Goal: Task Accomplishment & Management: Use online tool/utility

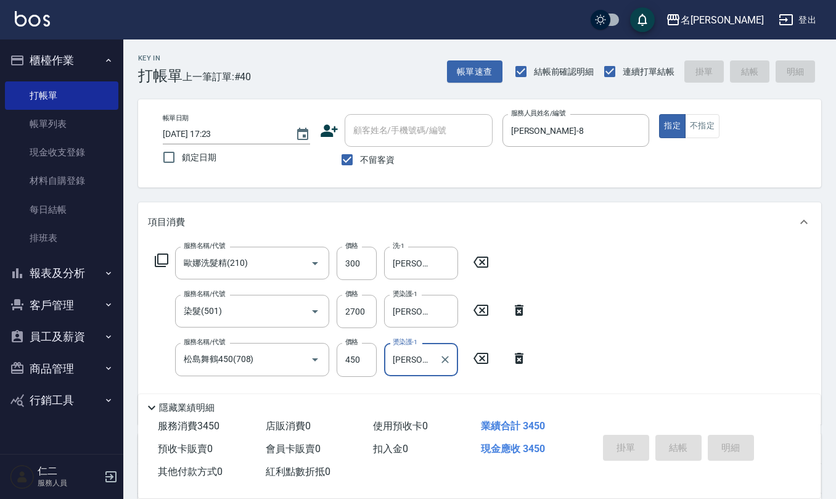
type input "[DATE] 18:12"
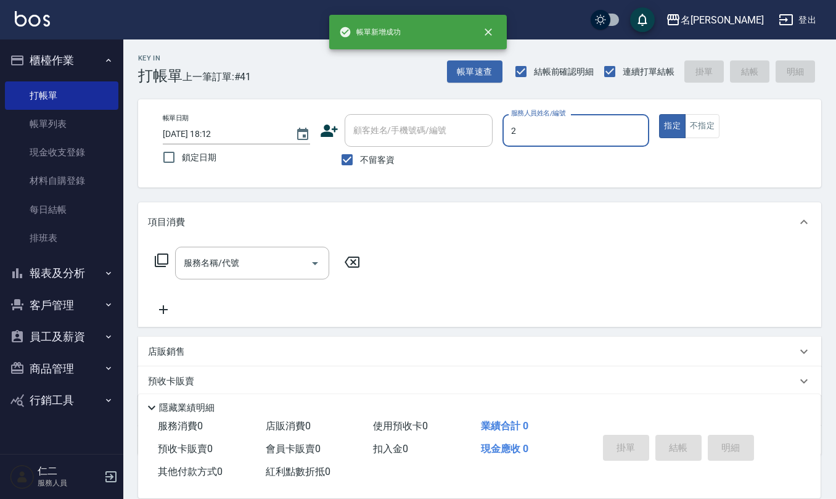
type input "[PERSON_NAME]-2"
type button "true"
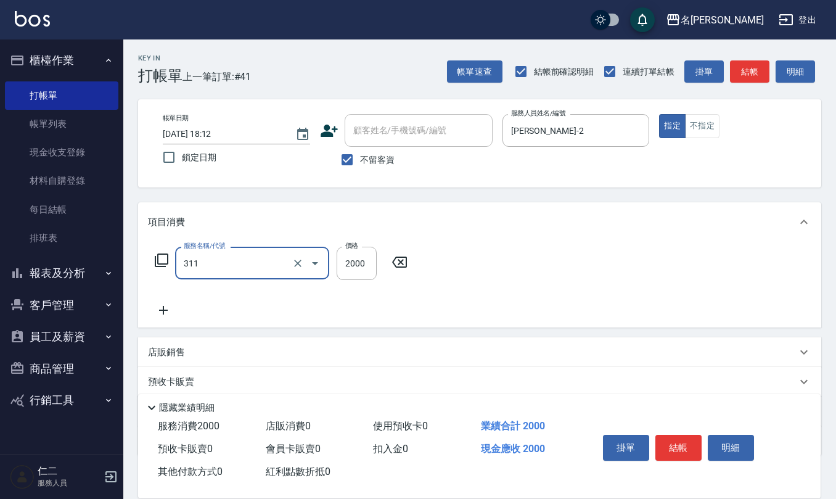
type input "生化離子燙2000(311)"
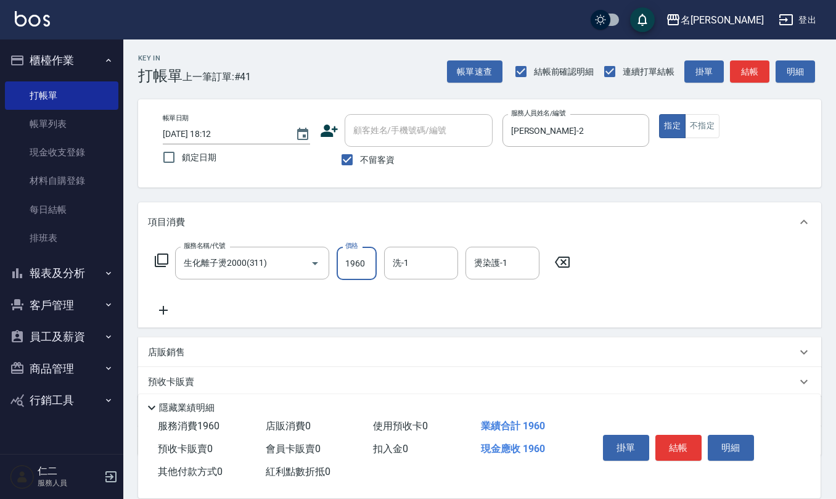
type input "1960"
type input "[PERSON_NAME]-32"
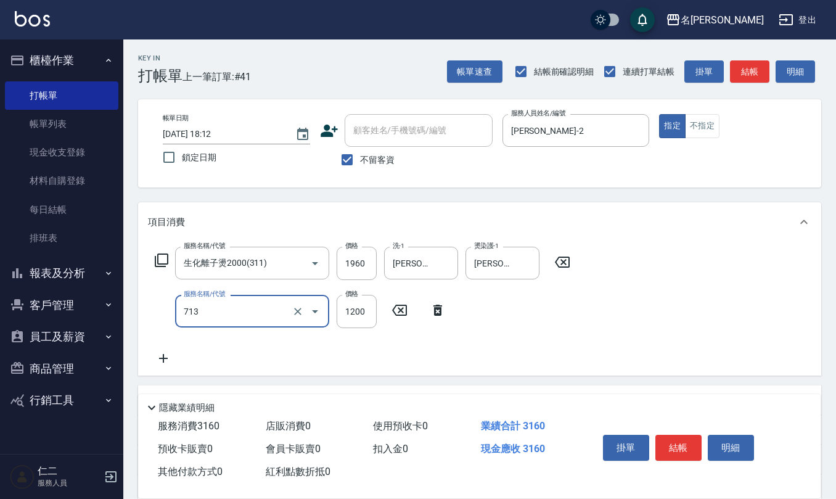
type input "水樣結構式1200(713)"
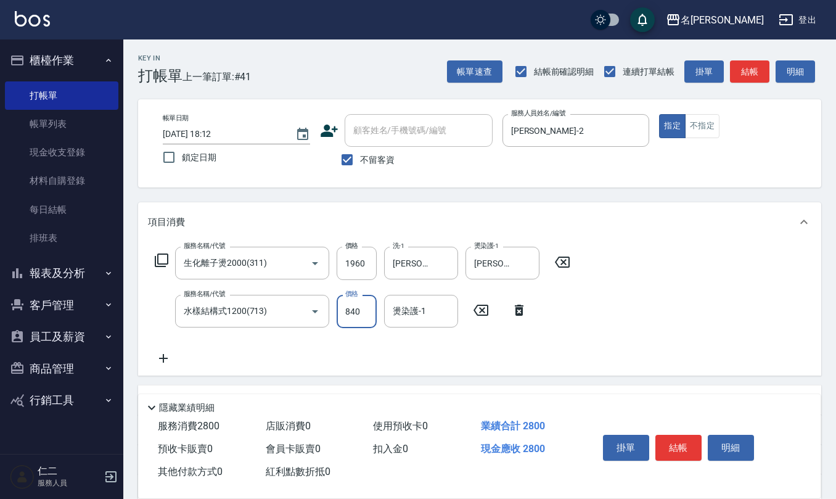
type input "840"
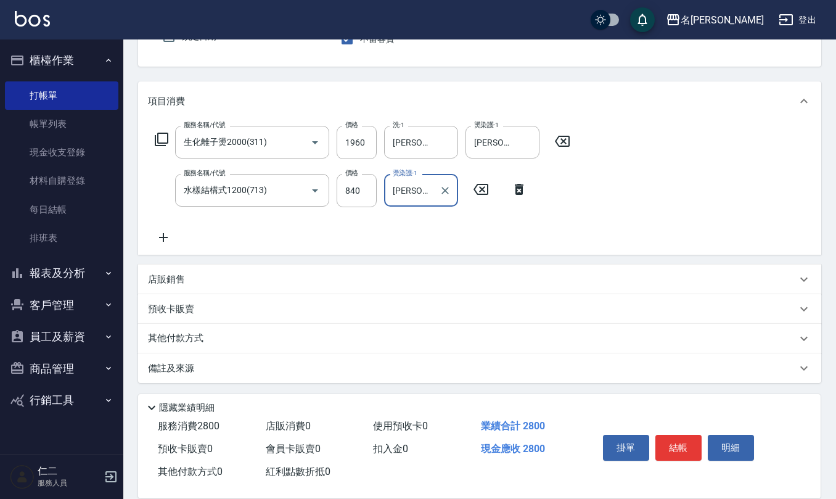
type input "[PERSON_NAME]-32"
click at [218, 373] on div "備註及來源" at bounding box center [472, 368] width 648 height 13
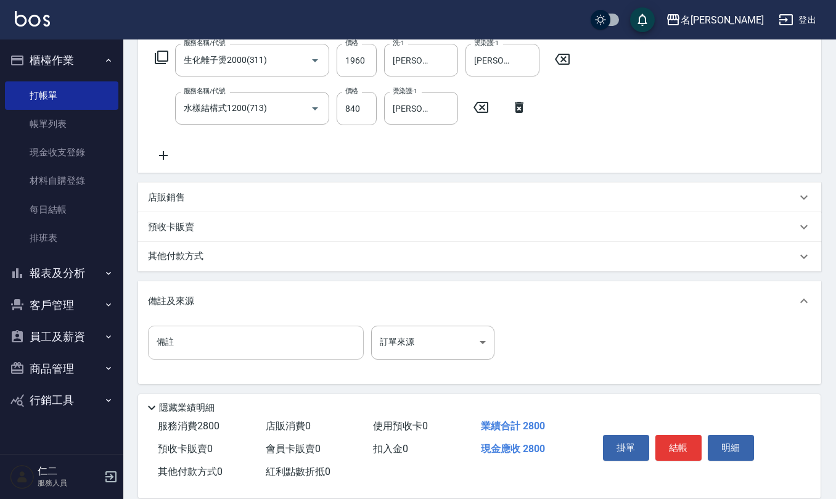
scroll to position [203, 0]
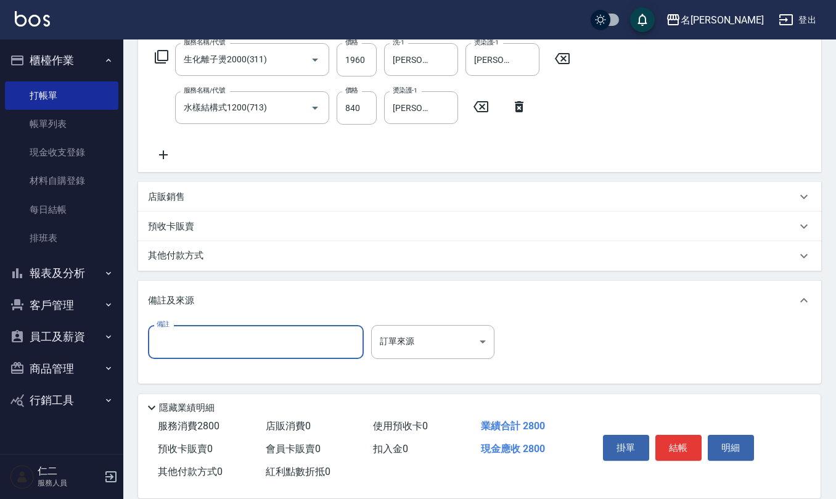
click at [205, 334] on input "備註" at bounding box center [256, 341] width 216 height 33
type input "乞"
type input "有氧p"
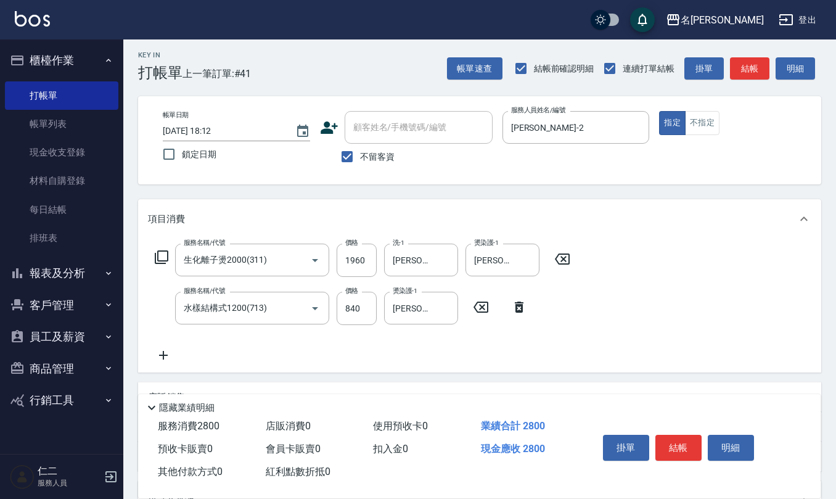
scroll to position [0, 0]
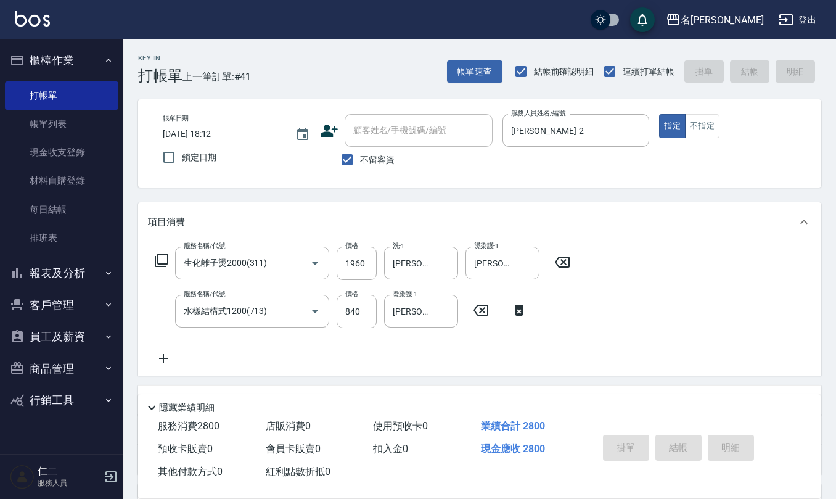
type input "[DATE] 18:13"
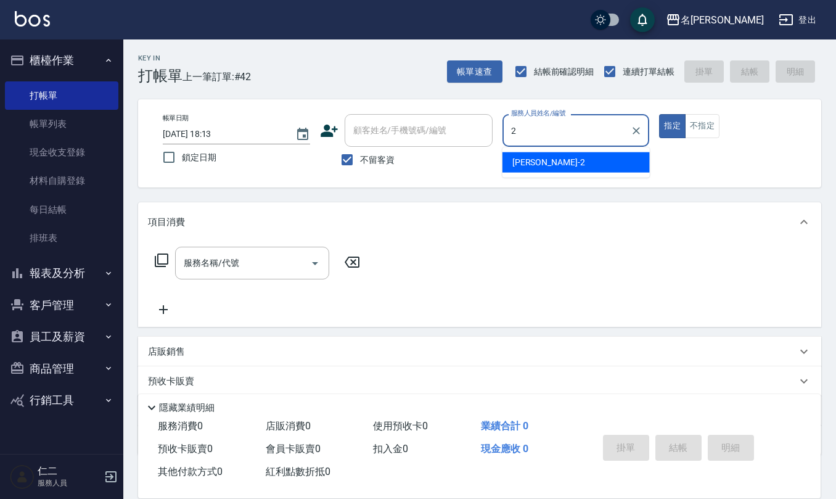
type input "[PERSON_NAME]-2"
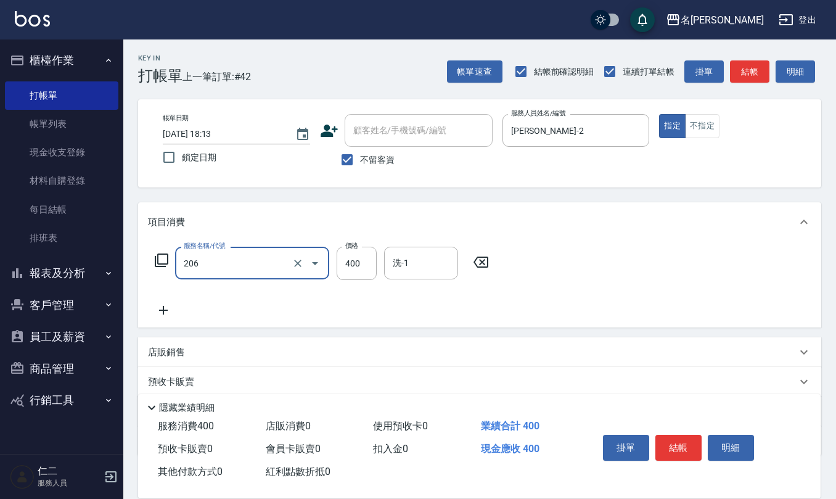
type input "健康洗(206)"
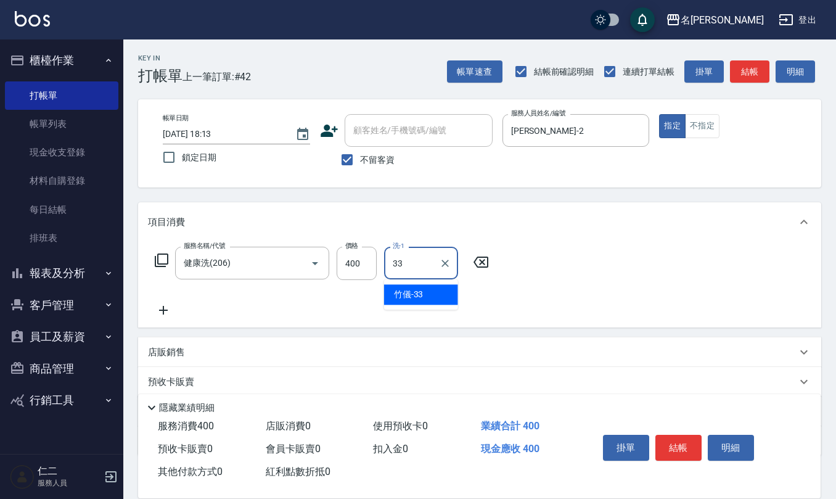
type input "竹儀-33"
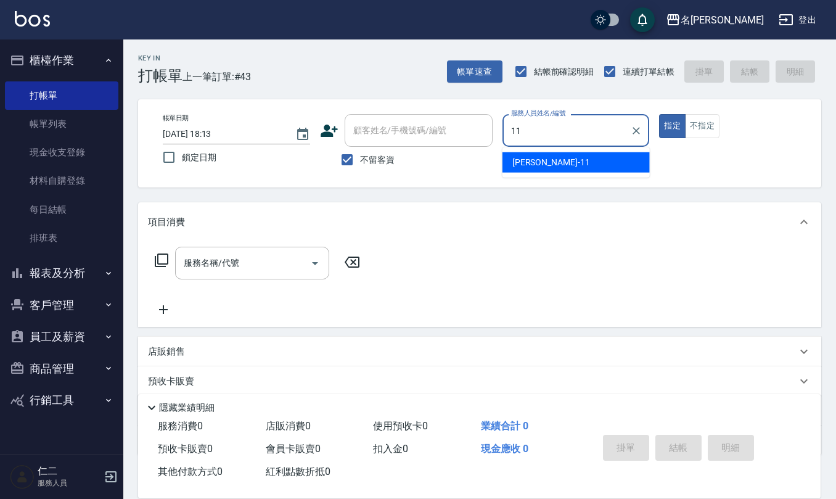
type input "[PERSON_NAME]-11"
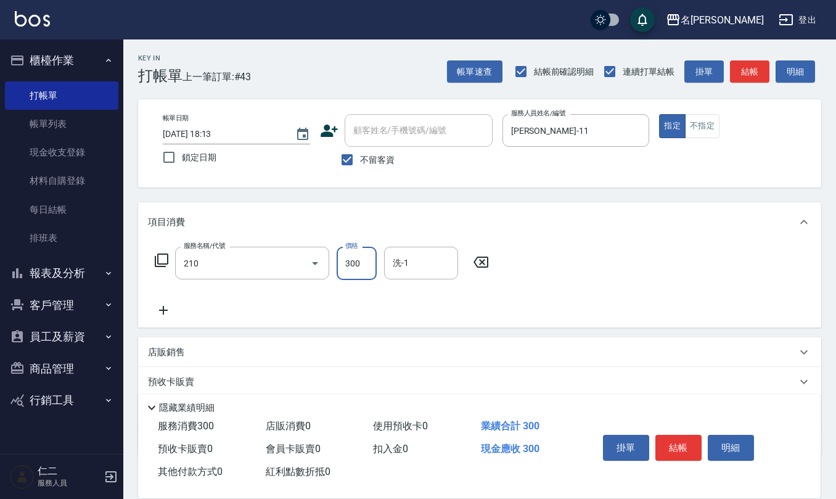
type input "歐娜洗髮精(210)"
type input "[PERSON_NAME]-11"
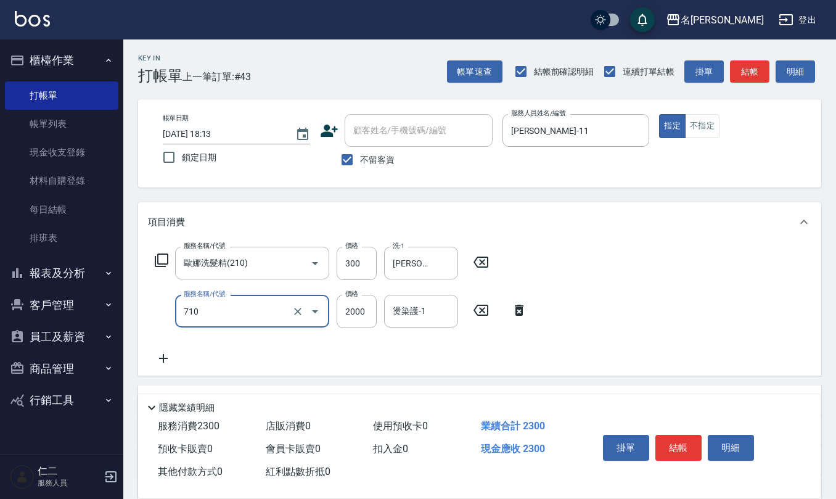
type input "髮善4段護髮2000(710)"
type input "1400"
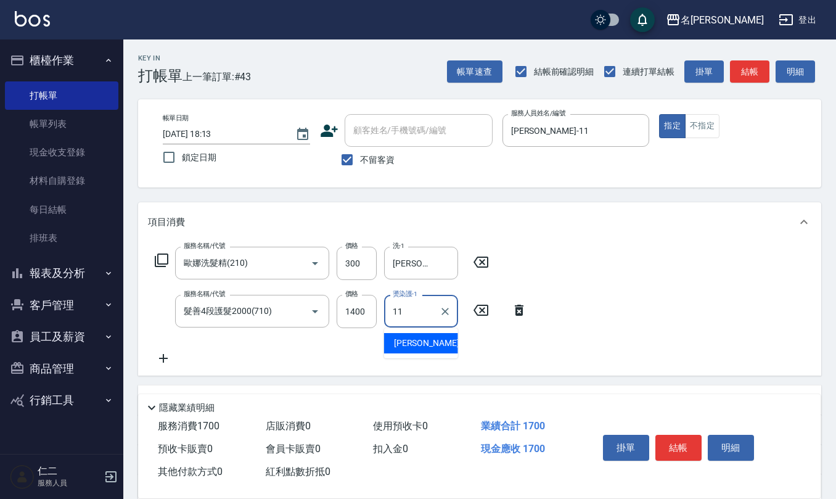
type input "[PERSON_NAME]-11"
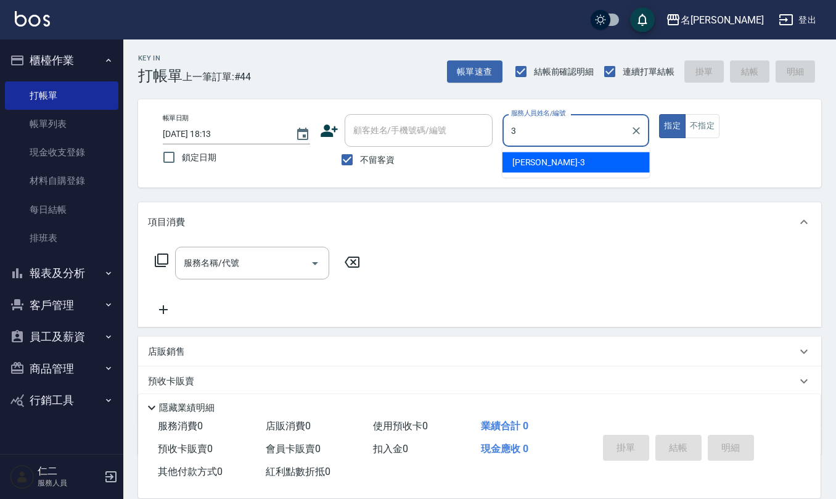
type input "[PERSON_NAME]-3"
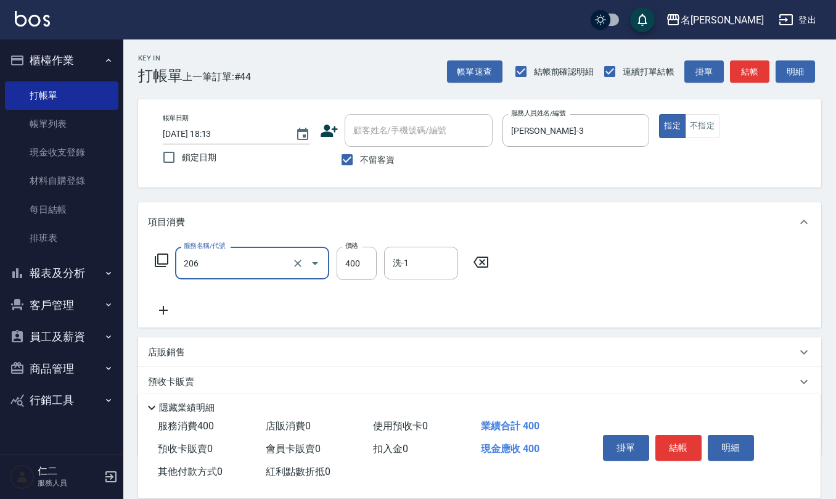
type input "健康洗(206)"
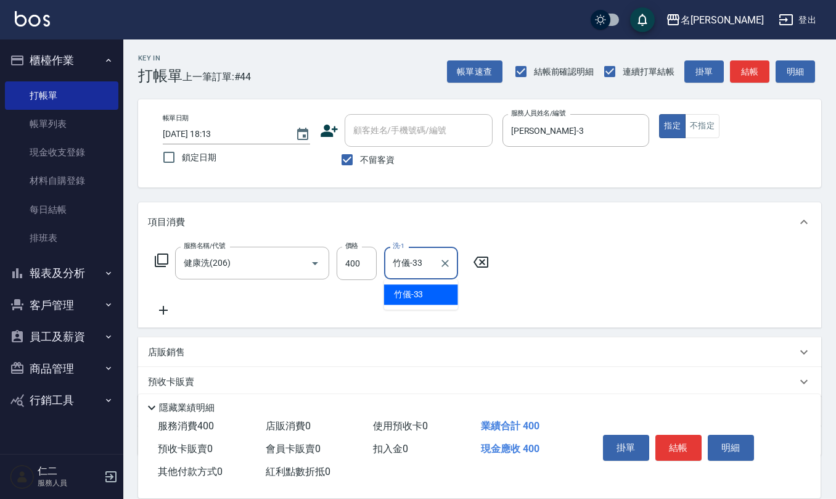
type input "竹儀-33"
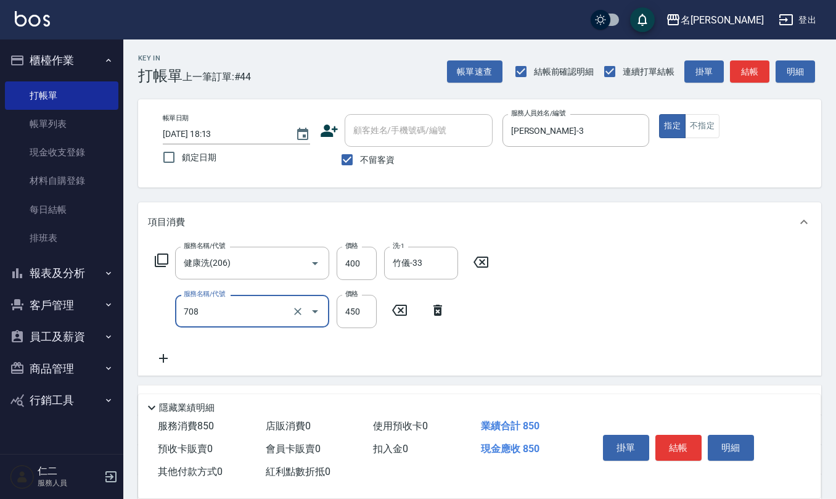
type input "松島舞鶴450(708)"
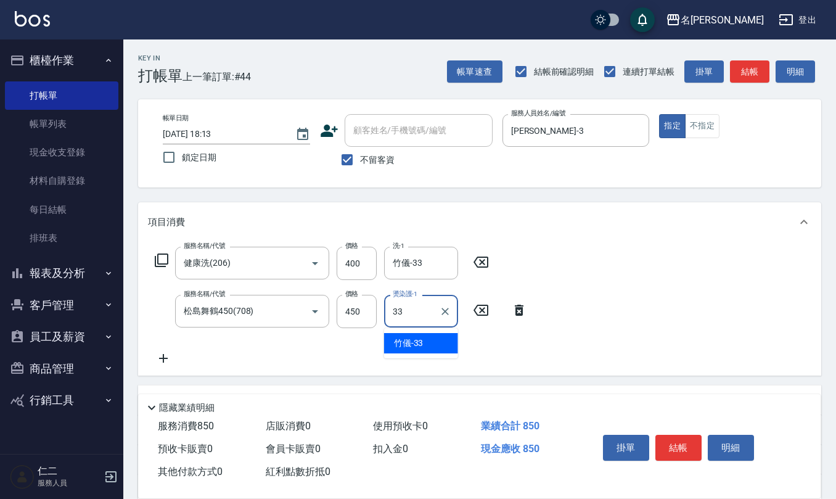
type input "竹儀-33"
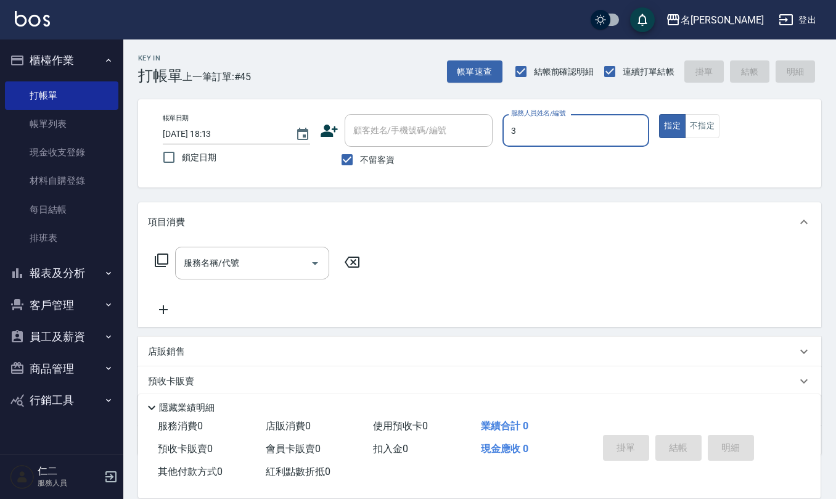
type input "[PERSON_NAME]-3"
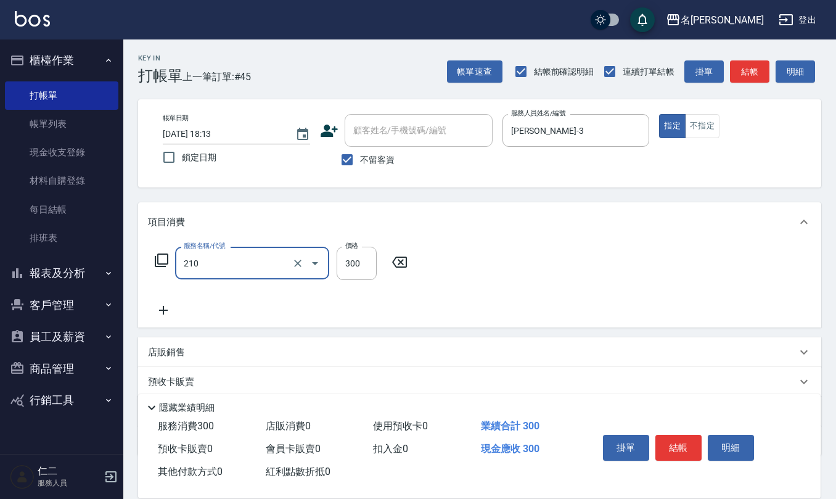
type input "歐娜洗髮精(210)"
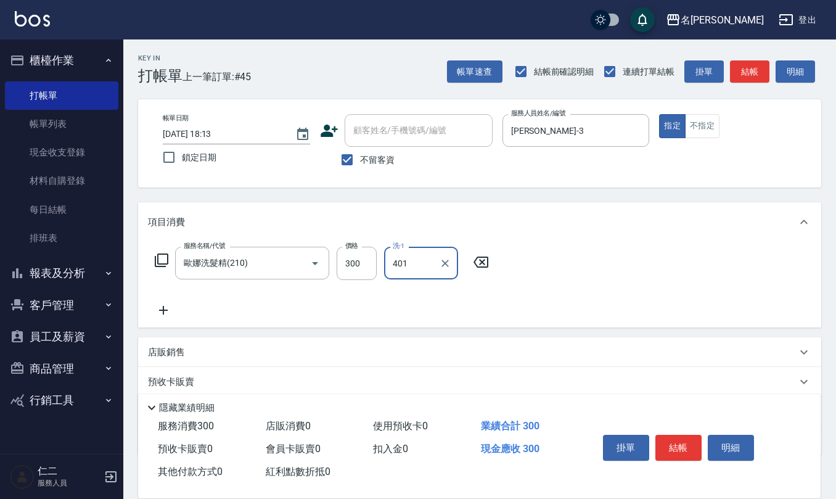
type input "401"
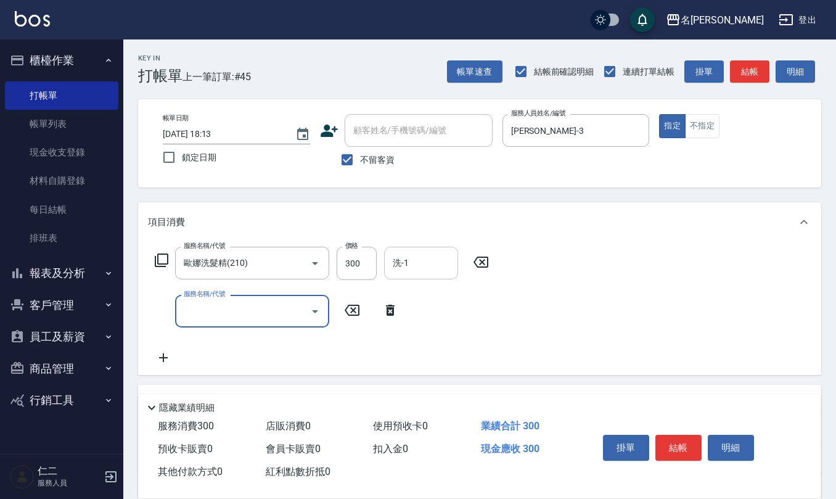
click at [438, 250] on div "洗-1" at bounding box center [421, 263] width 74 height 33
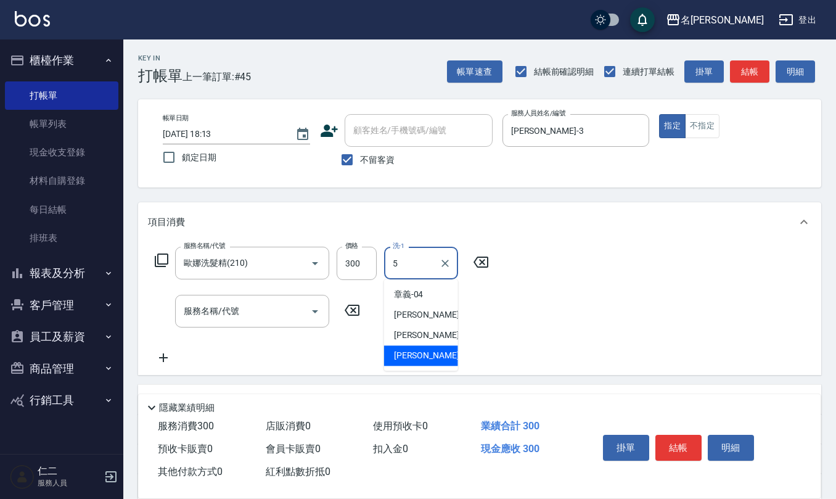
type input "[PERSON_NAME]5"
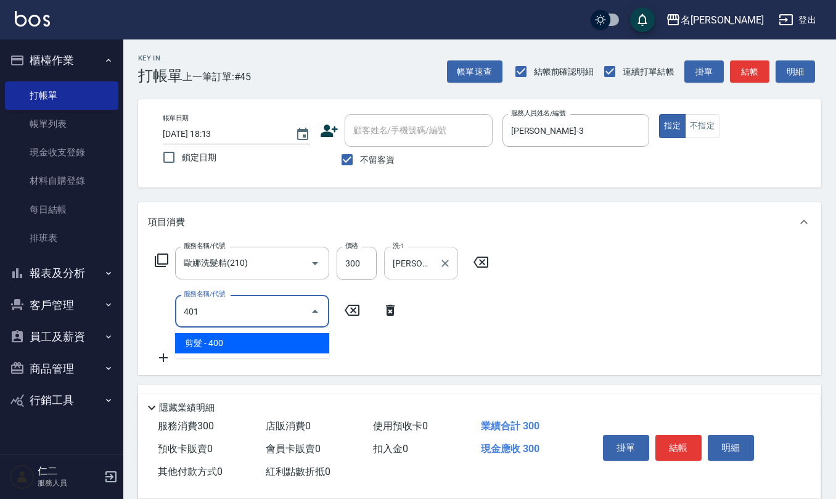
type input "剪髮(401)"
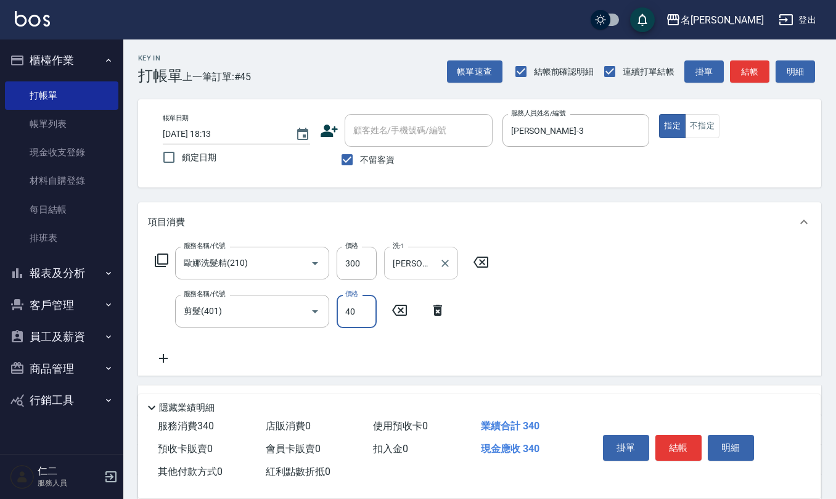
type input "400"
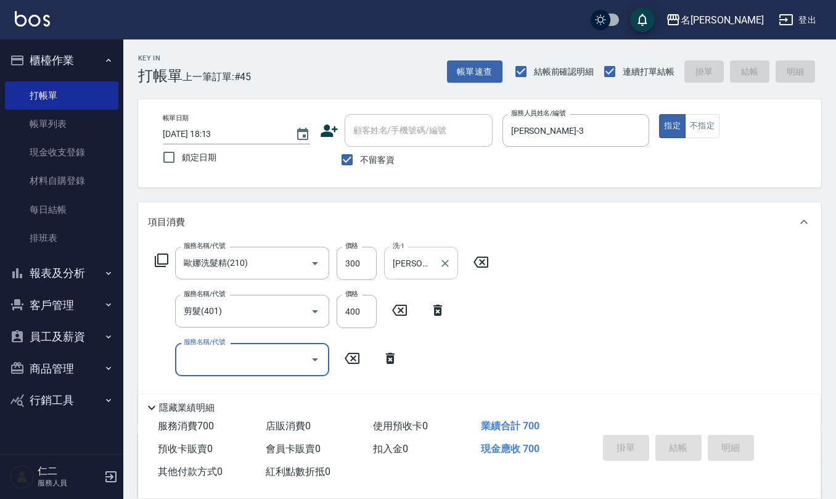
type input "[DATE] 18:14"
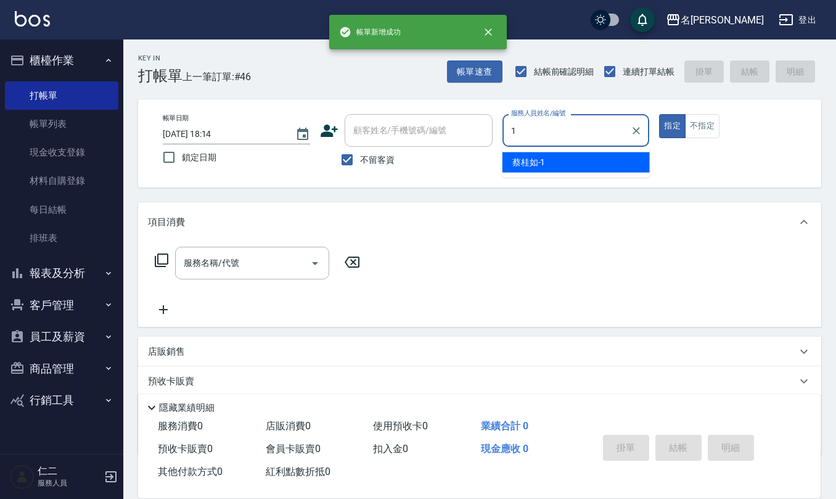
type input "[PERSON_NAME]1"
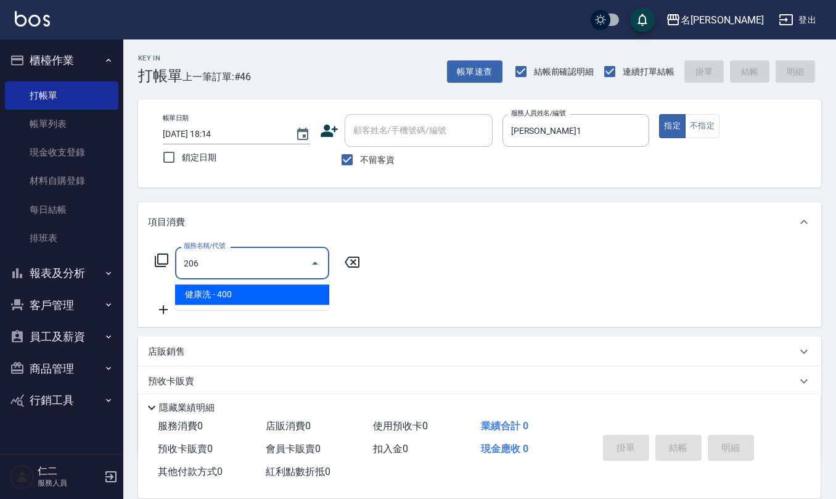
type input "健康洗(206)"
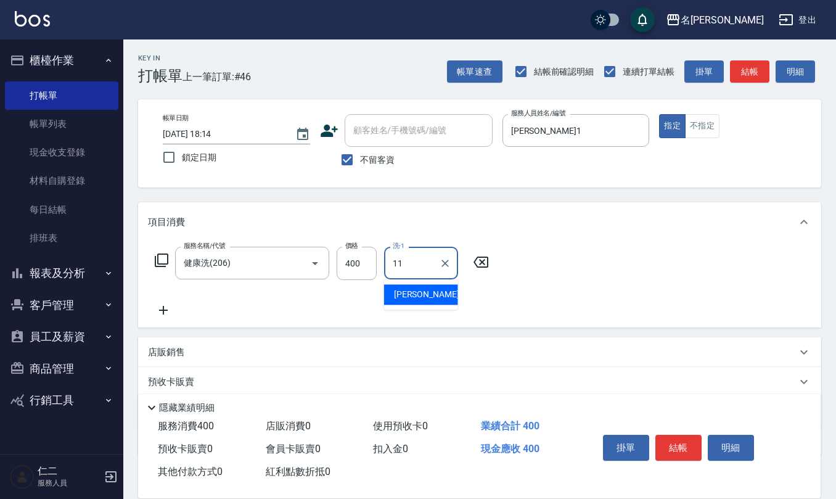
type input "[PERSON_NAME]-11"
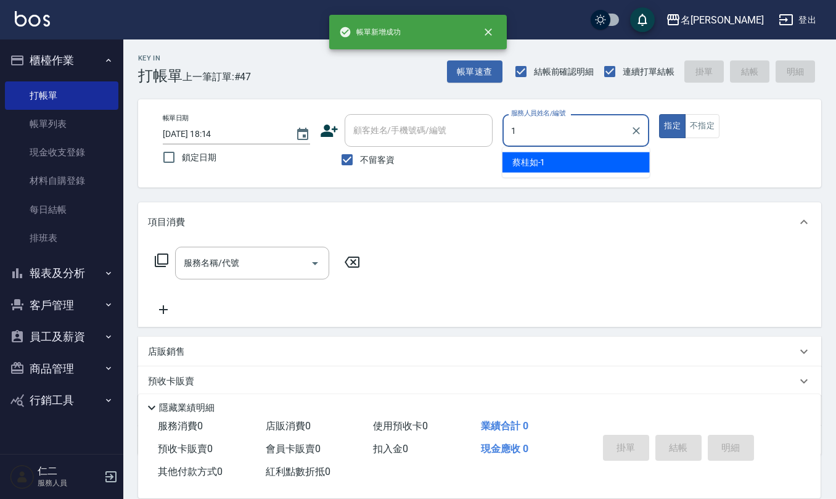
type input "[PERSON_NAME]1"
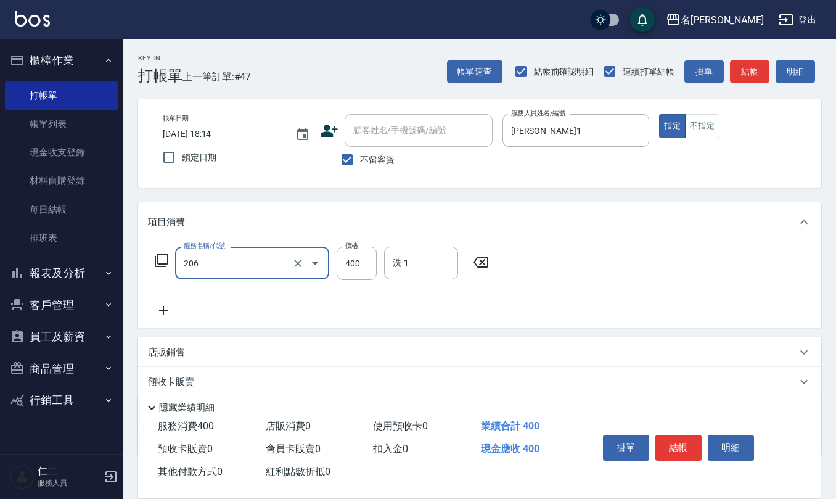
type input "健康洗(206)"
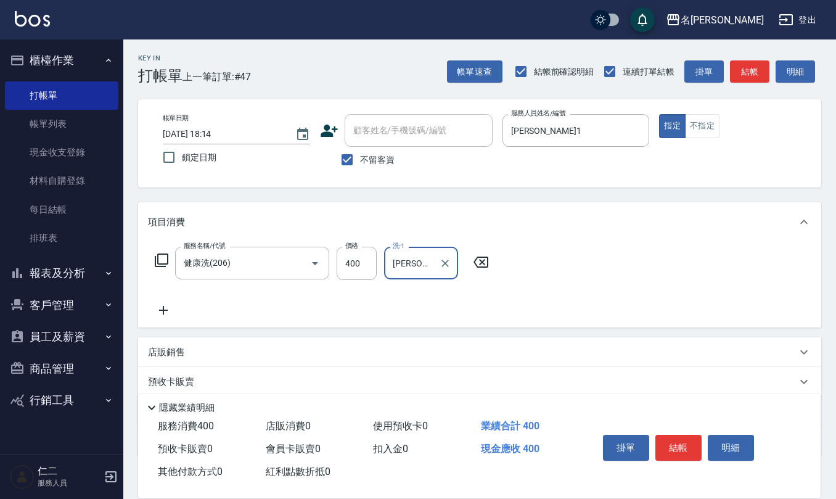
type input "[PERSON_NAME]-24"
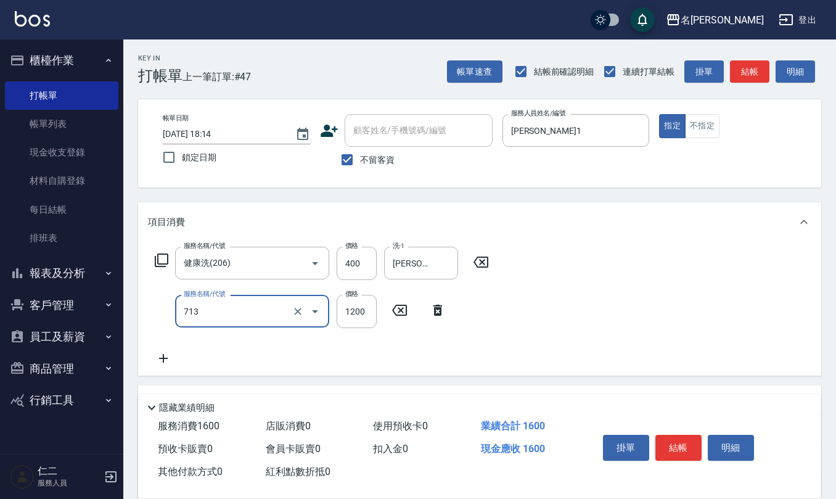
type input "水樣結構式1200(713)"
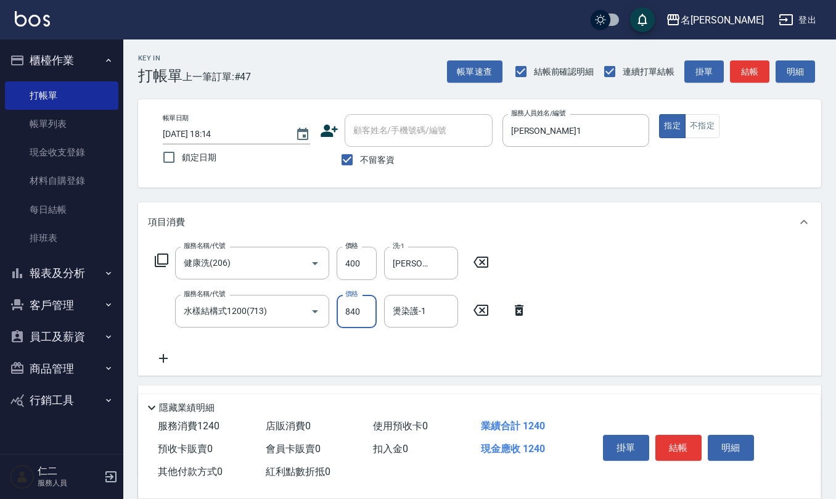
type input "840"
type input "[PERSON_NAME]-24"
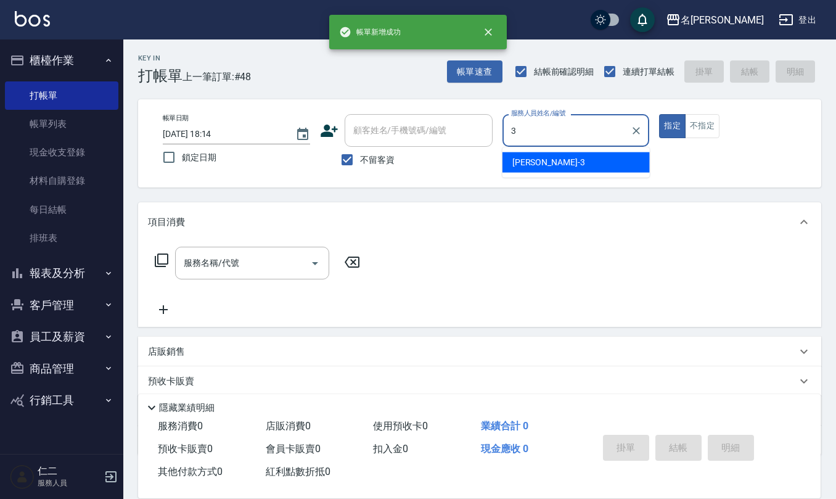
type input "[PERSON_NAME]-3"
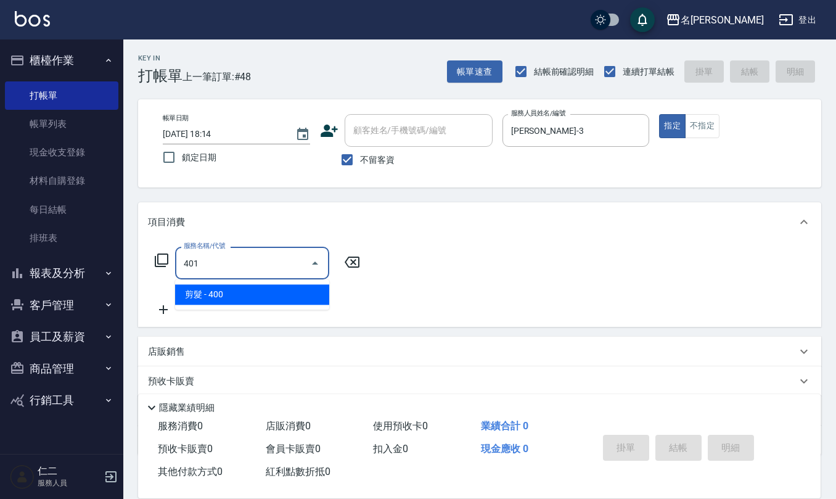
type input "剪髮(401)"
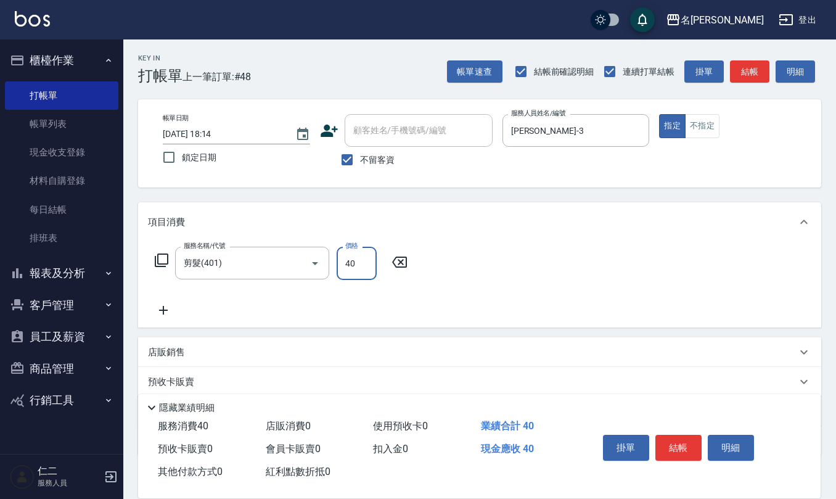
type input "400"
